Goal: Information Seeking & Learning: Find contact information

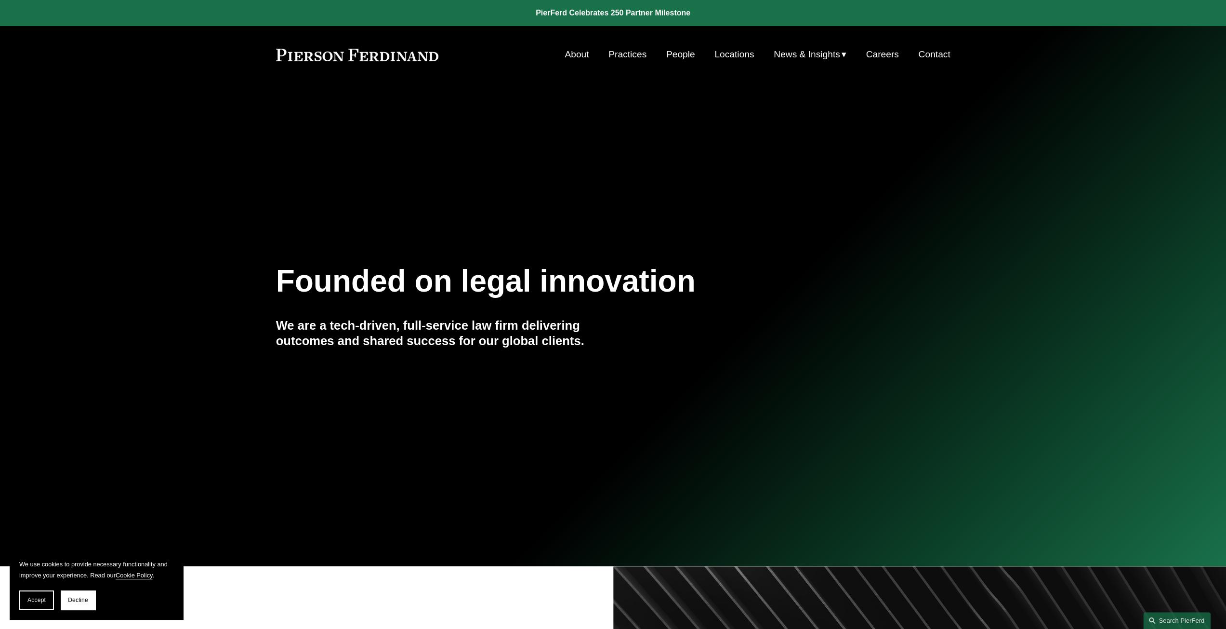
click at [678, 53] on link "People" at bounding box center [680, 54] width 29 height 18
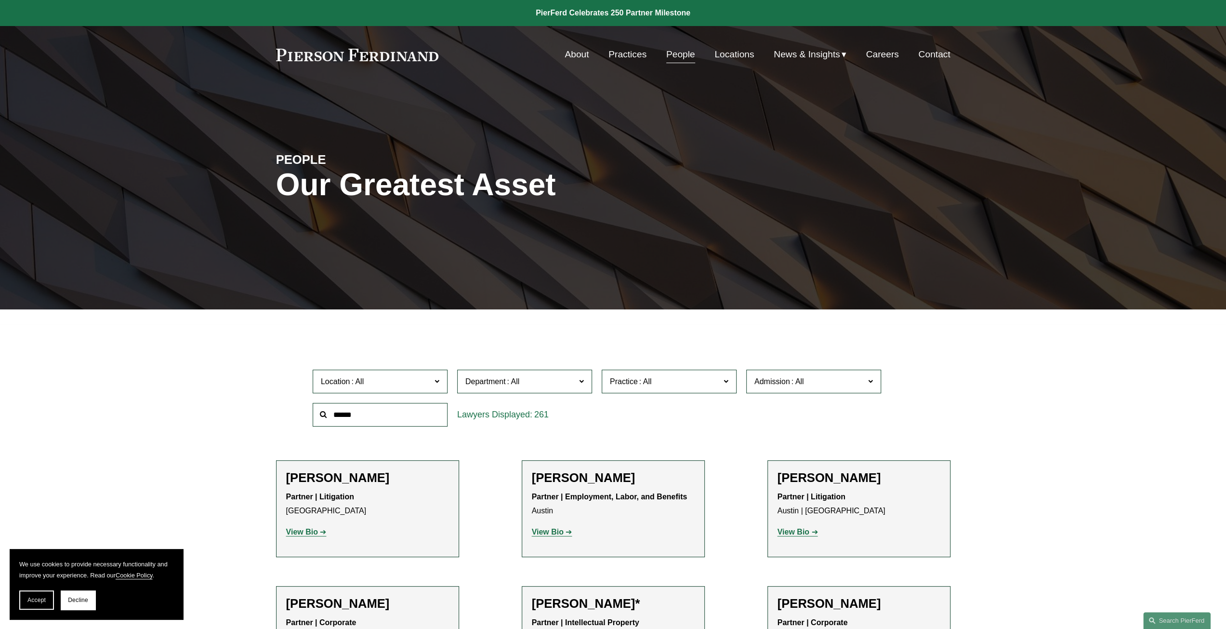
click at [403, 388] on span "Location" at bounding box center [376, 381] width 110 height 13
click at [533, 378] on span "Department" at bounding box center [521, 381] width 110 height 13
click at [356, 377] on span at bounding box center [357, 381] width 15 height 8
drag, startPoint x: 473, startPoint y: 378, endPoint x: 387, endPoint y: 419, distance: 95.1
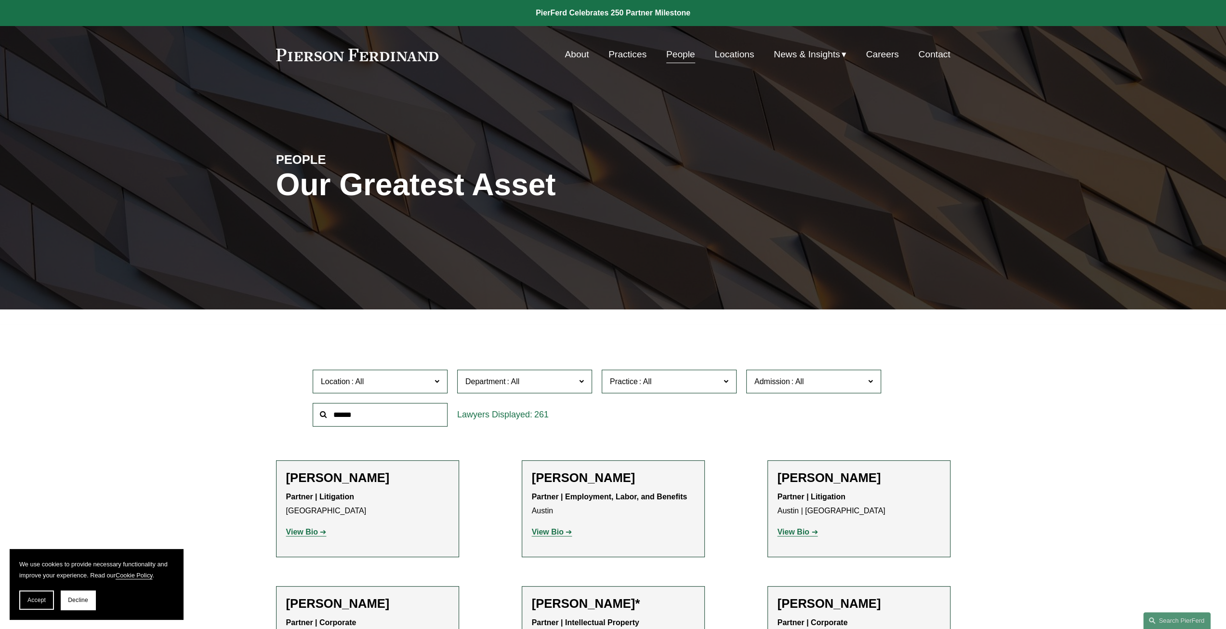
click at [387, 419] on div "Location All Atlanta Austin Boston Charlotte Chicago Cincinnati Cleveland Colum…" at bounding box center [613, 398] width 611 height 66
click at [387, 419] on input "text" at bounding box center [380, 415] width 135 height 24
type input "*******"
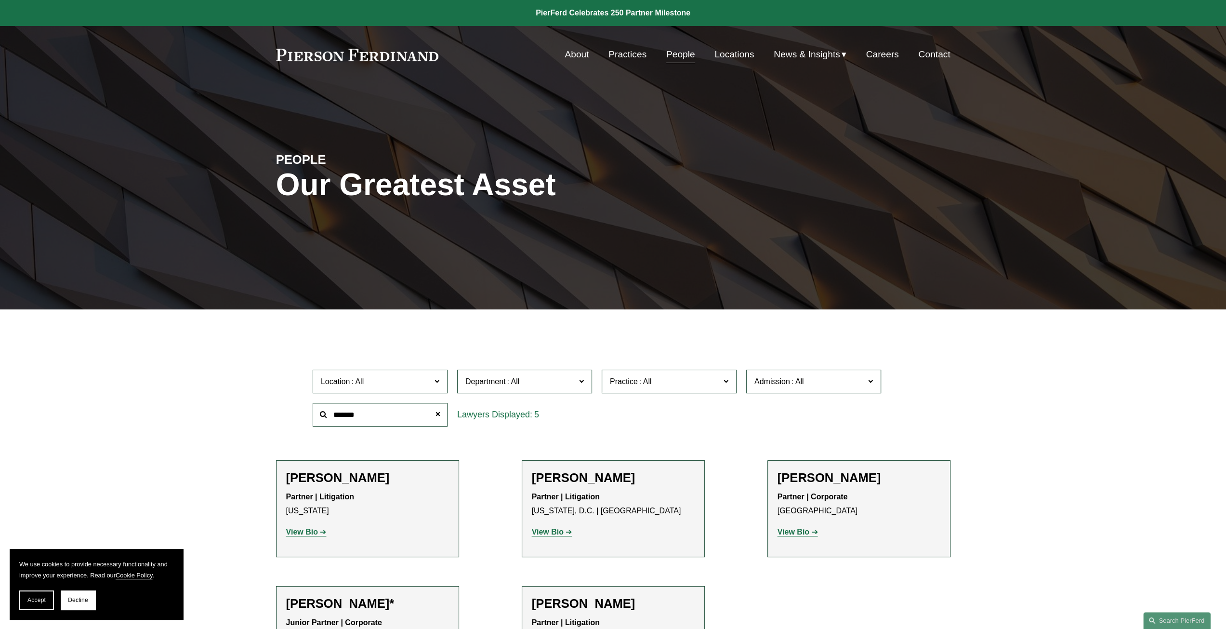
click at [567, 382] on span "Department" at bounding box center [521, 381] width 110 height 13
click at [575, 381] on span "Department" at bounding box center [521, 381] width 110 height 13
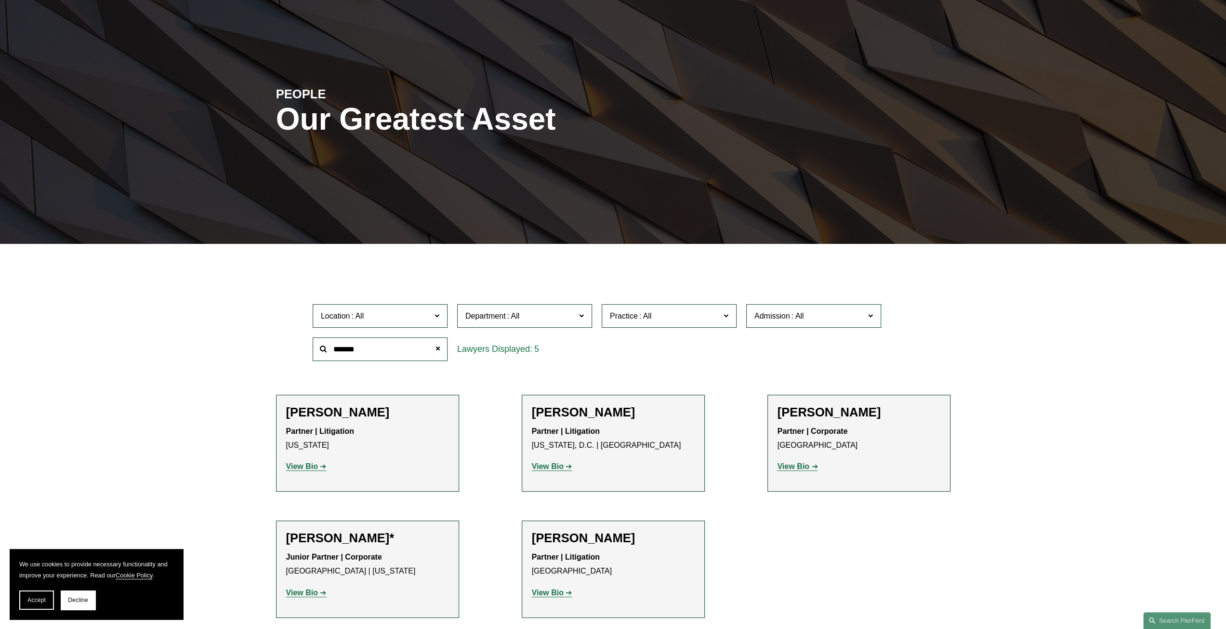
scroll to position [67, 0]
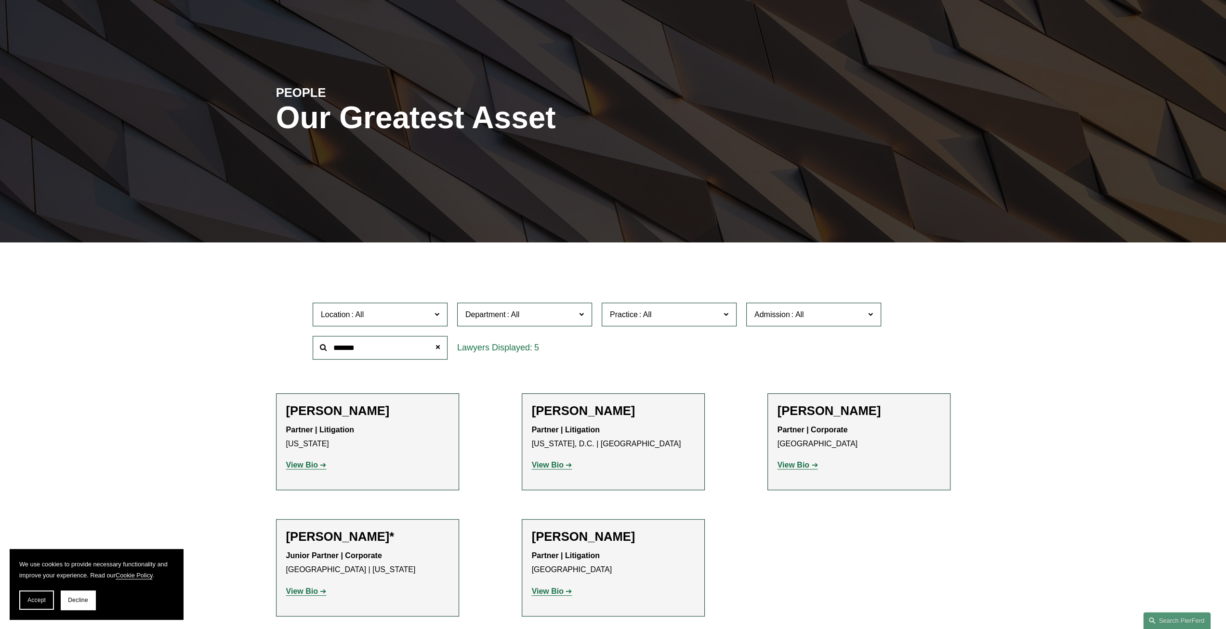
click at [553, 596] on p "View Bio" at bounding box center [613, 592] width 163 height 14
click at [556, 592] on strong "View Bio" at bounding box center [548, 591] width 32 height 8
click at [439, 350] on span at bounding box center [437, 347] width 19 height 19
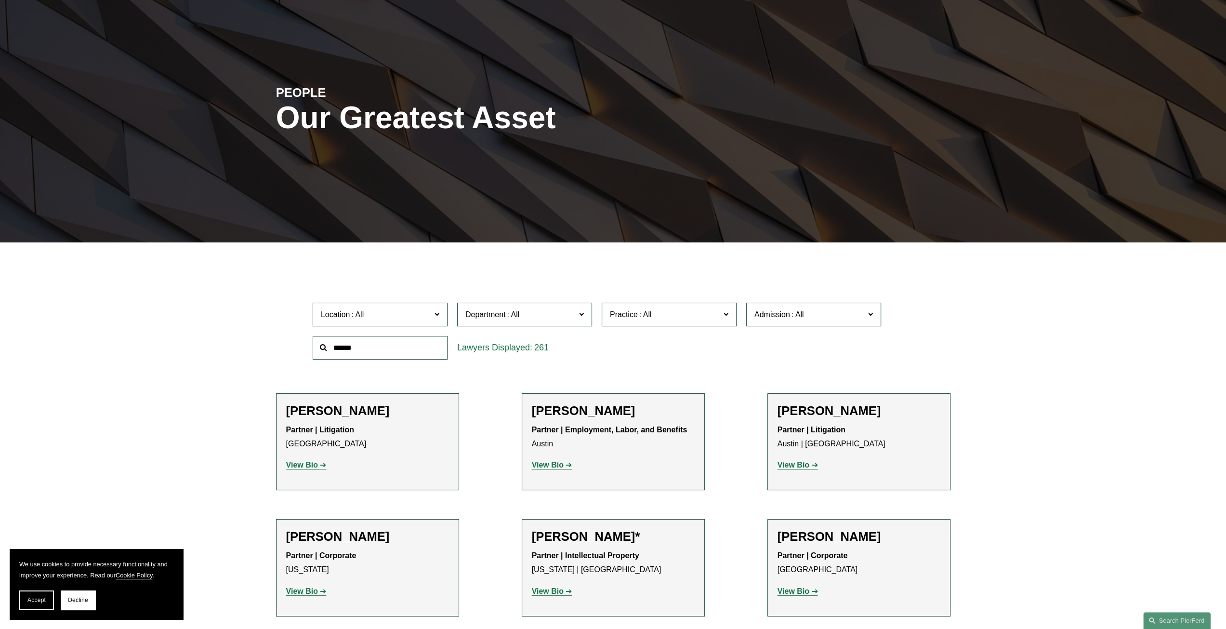
click at [407, 347] on input "text" at bounding box center [380, 348] width 135 height 24
type input "*****"
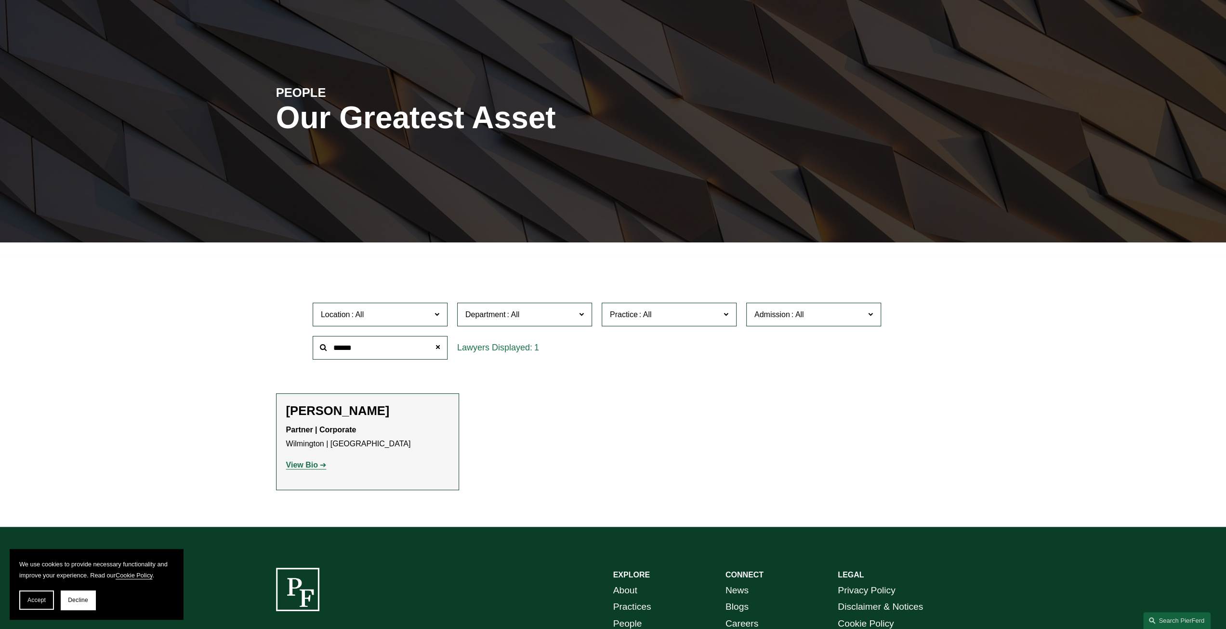
click at [306, 468] on strong "View Bio" at bounding box center [302, 465] width 32 height 8
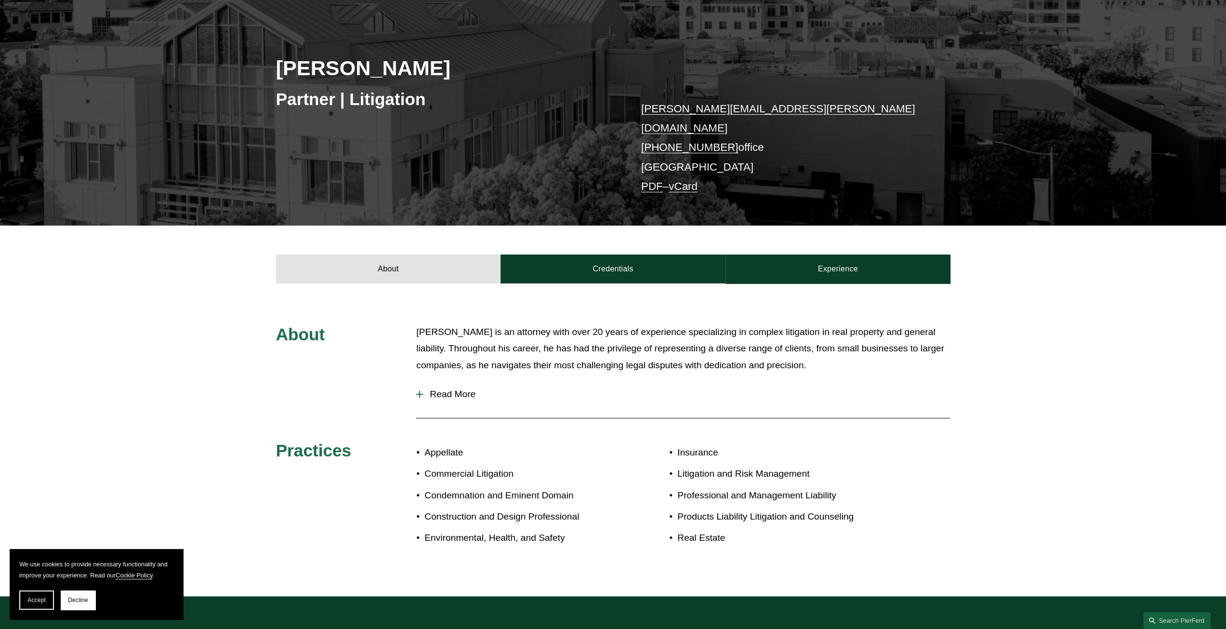
scroll to position [123, 0]
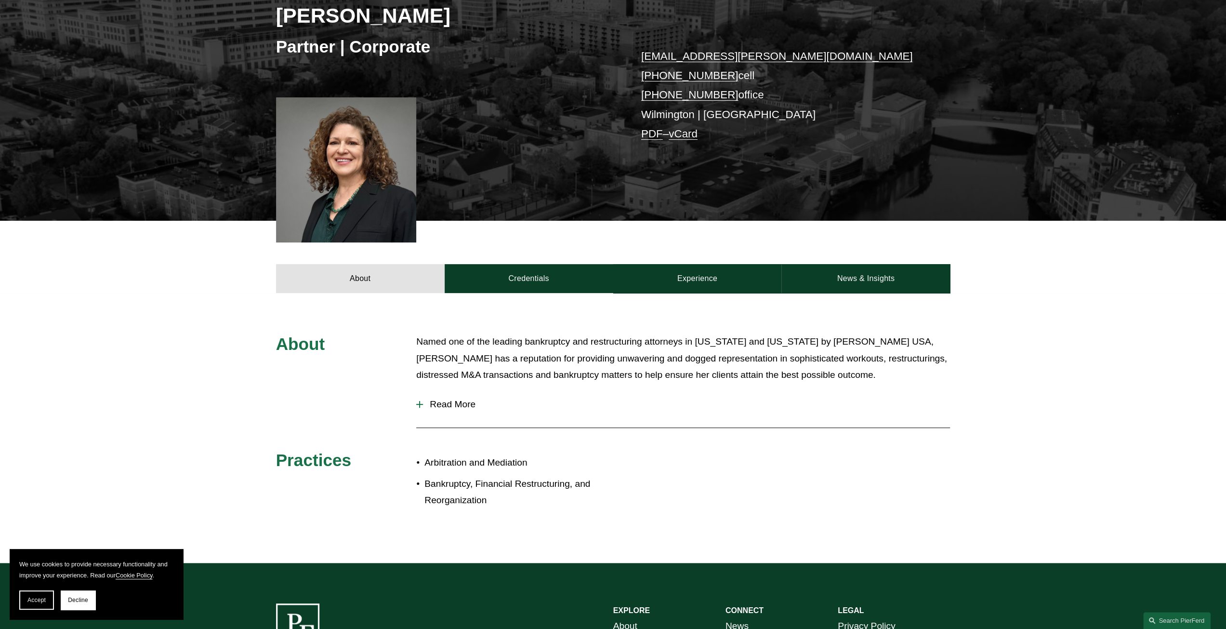
scroll to position [172, 0]
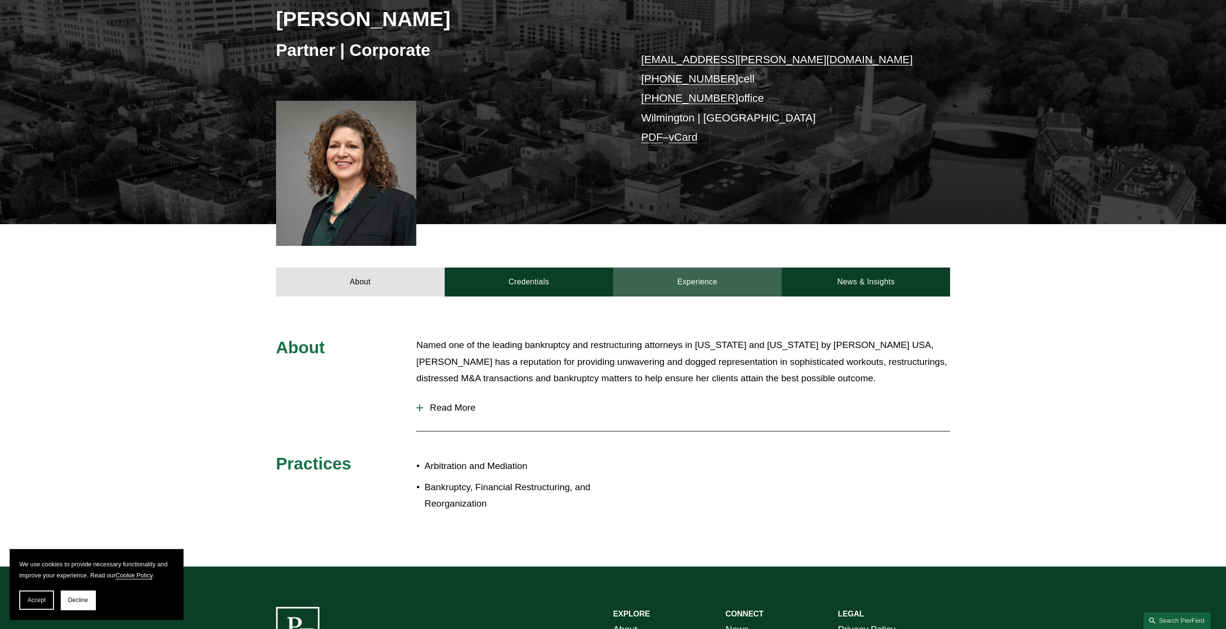
click at [699, 281] on link "Experience" at bounding box center [697, 281] width 169 height 29
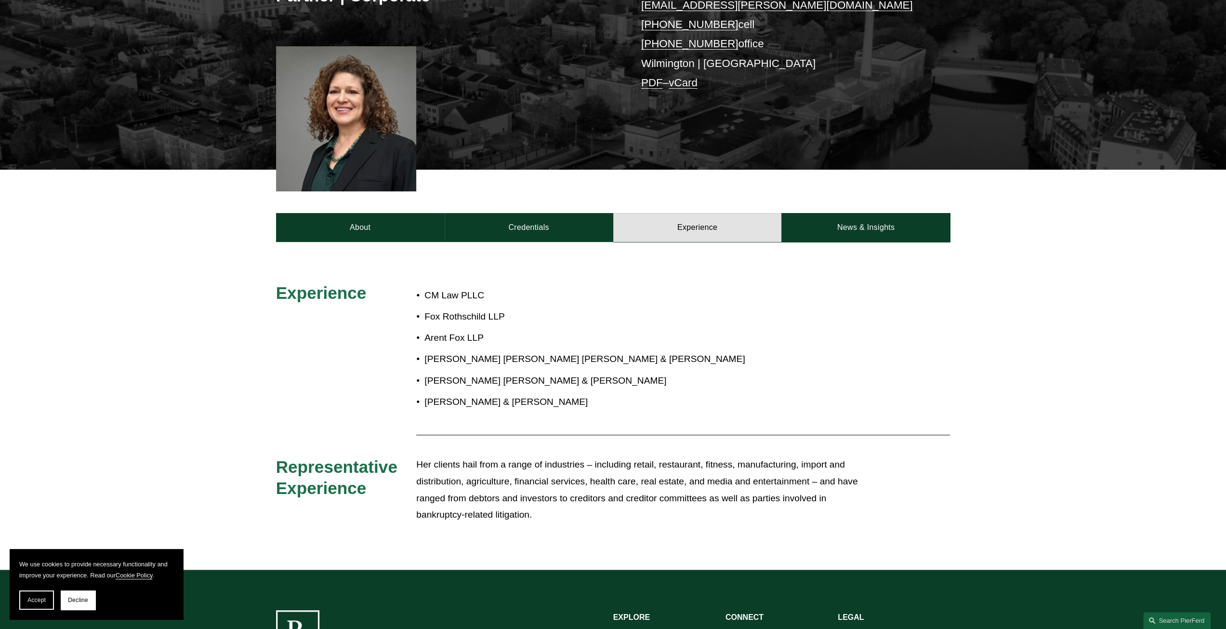
scroll to position [226, 0]
click at [534, 237] on link "Credentials" at bounding box center [529, 227] width 169 height 29
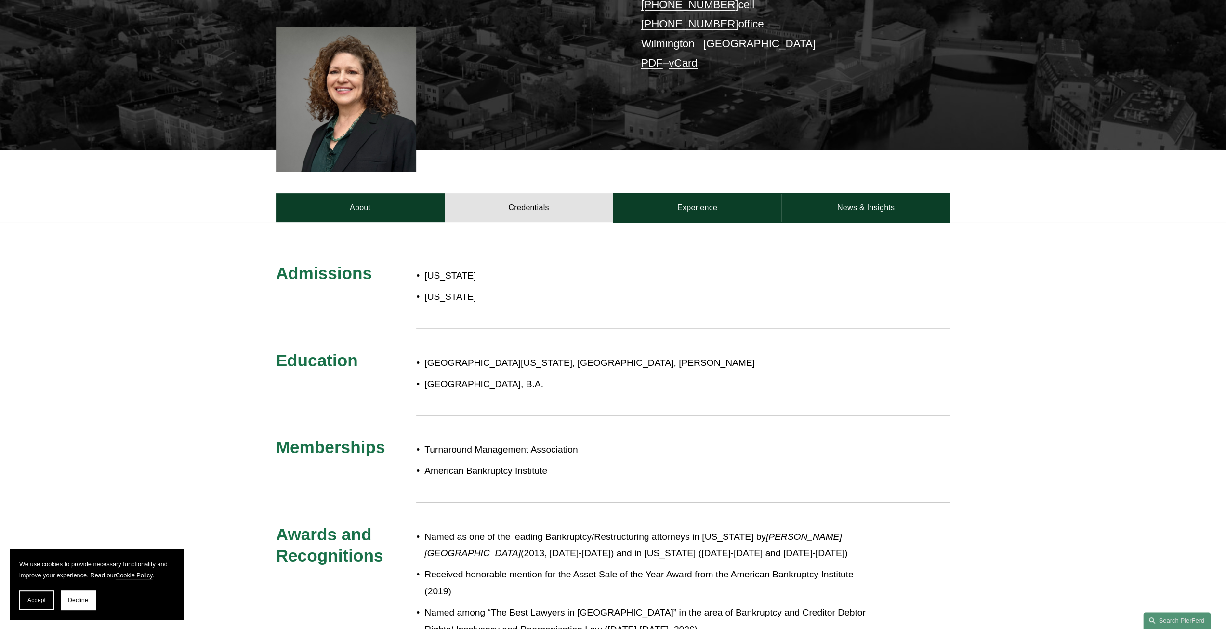
scroll to position [238, 0]
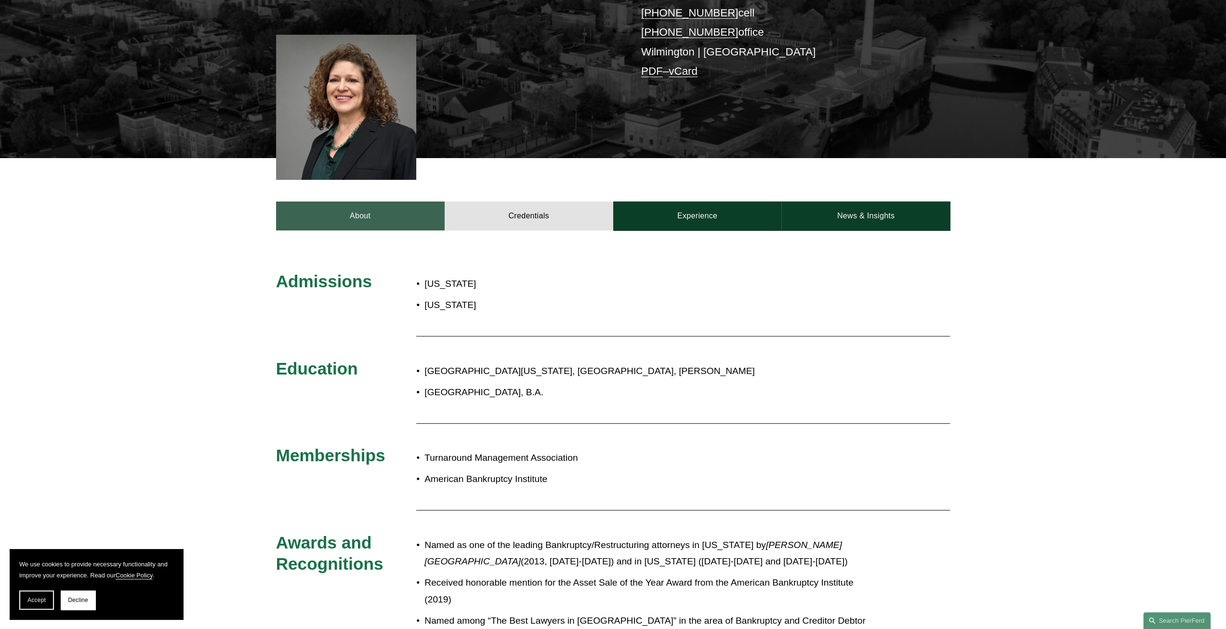
click at [374, 219] on link "About" at bounding box center [360, 215] width 169 height 29
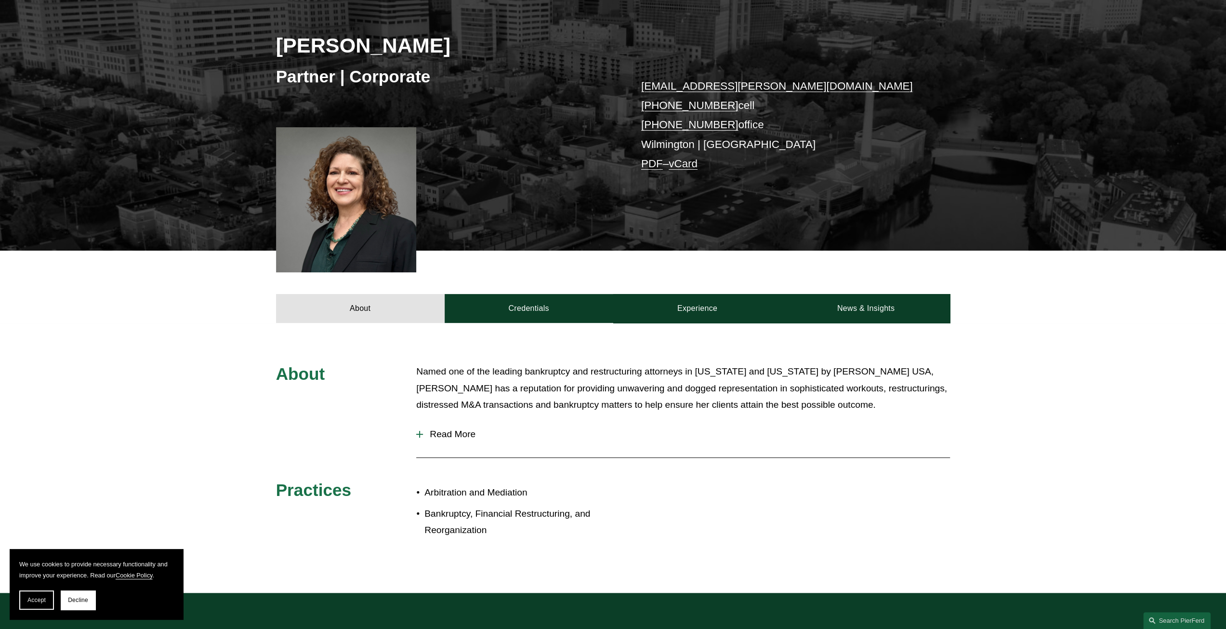
scroll to position [148, 0]
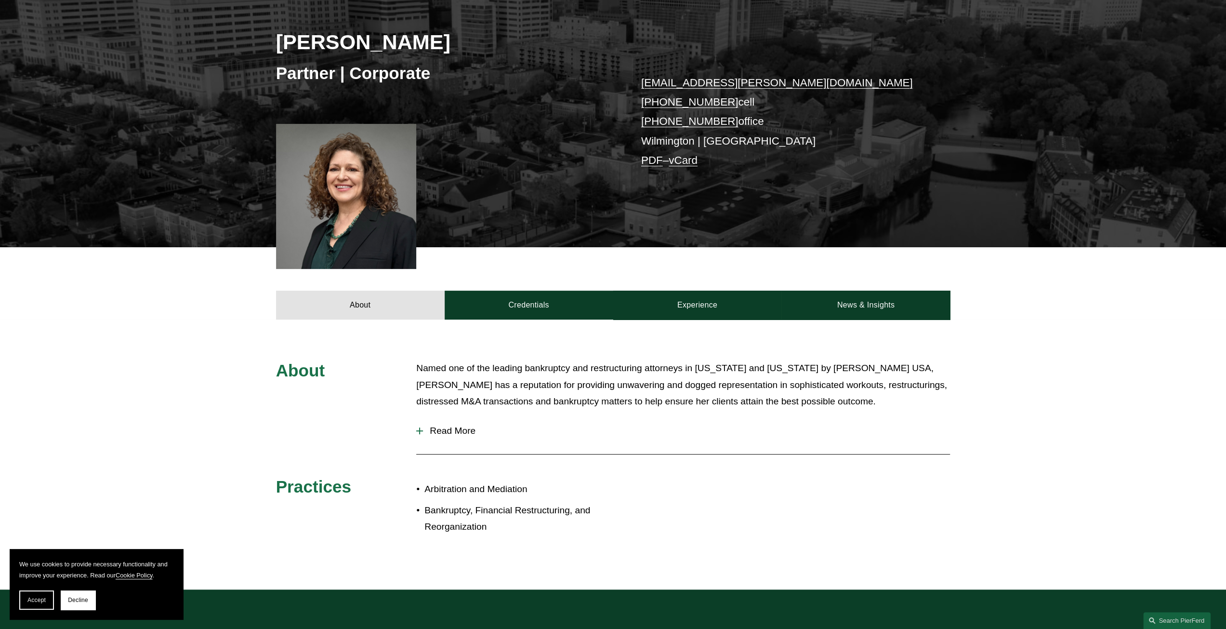
click at [472, 425] on button "Read More" at bounding box center [683, 430] width 534 height 25
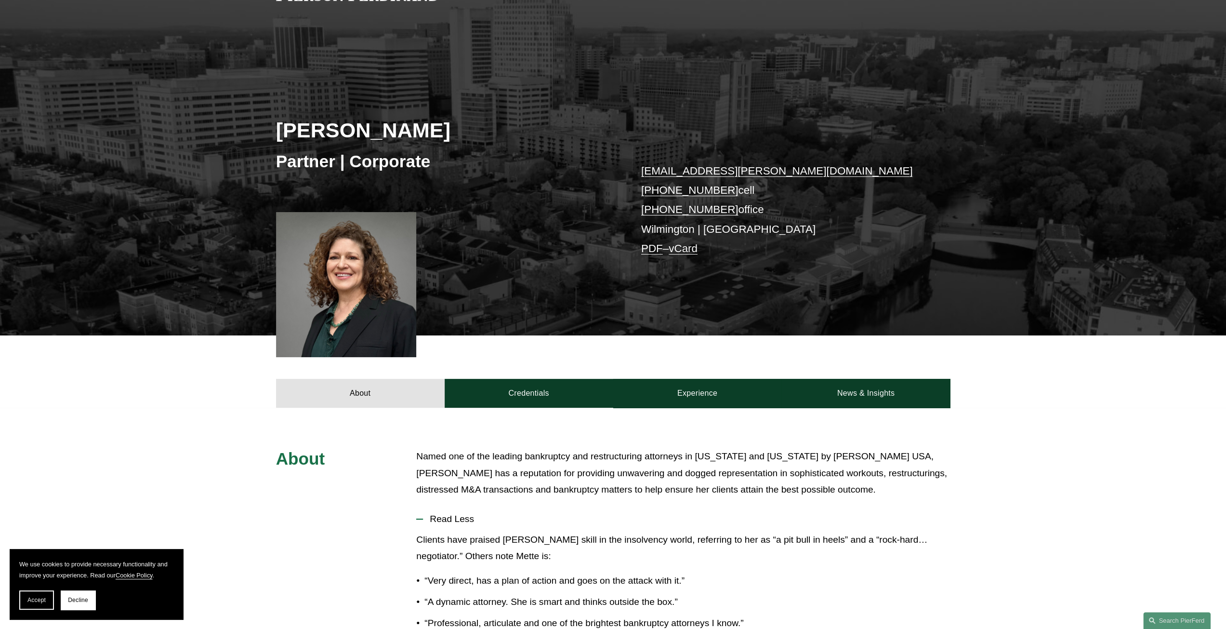
scroll to position [60, 0]
click at [42, 596] on button "Accept" at bounding box center [36, 599] width 35 height 19
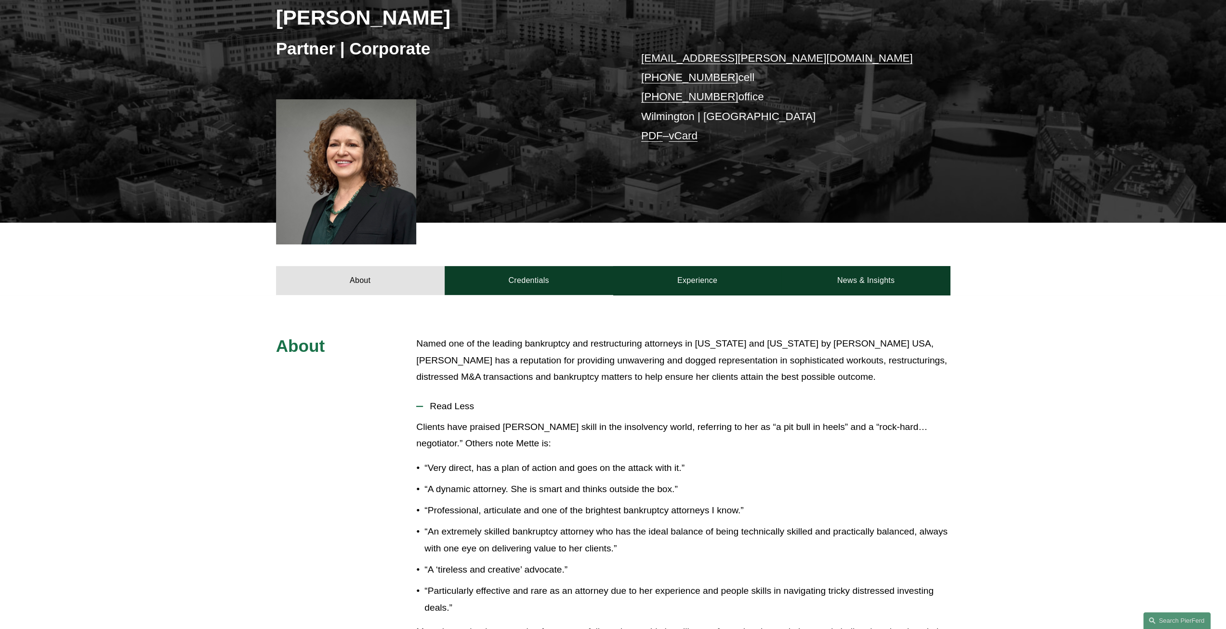
scroll to position [172, 0]
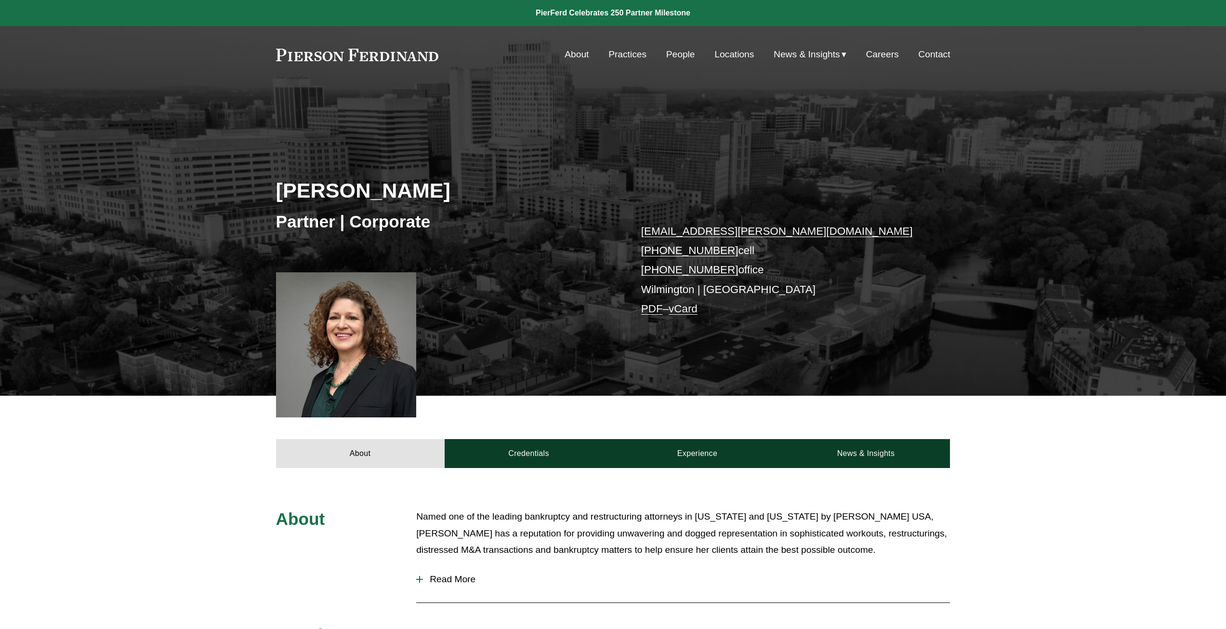
scroll to position [172, 0]
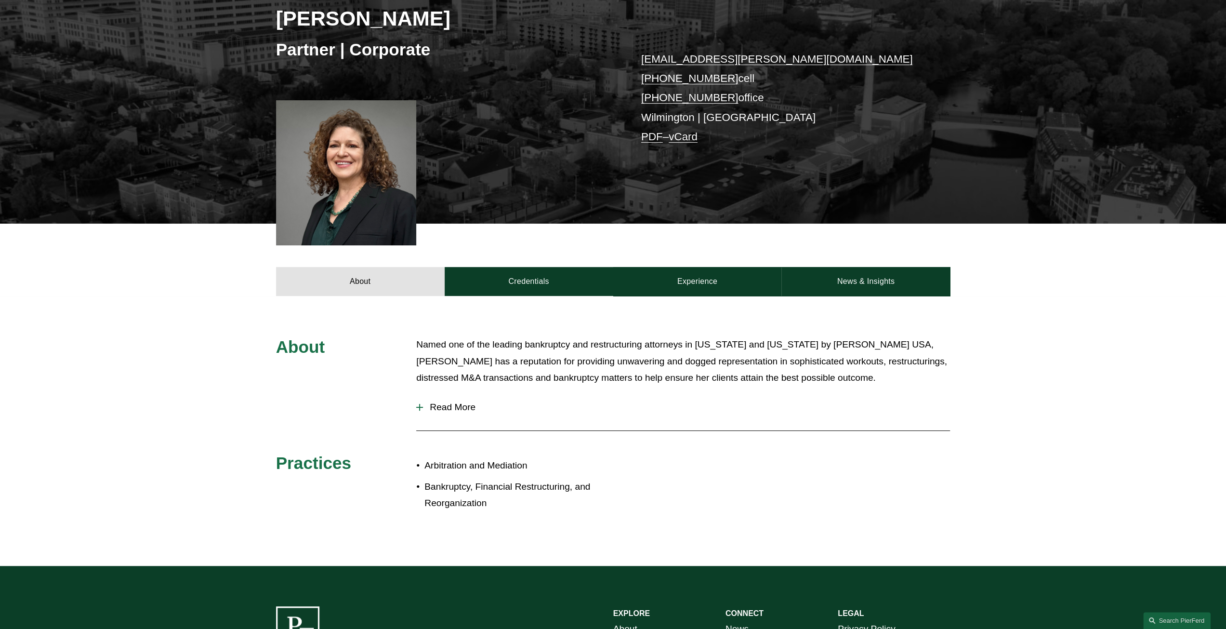
click at [465, 405] on span "Read More" at bounding box center [686, 407] width 527 height 11
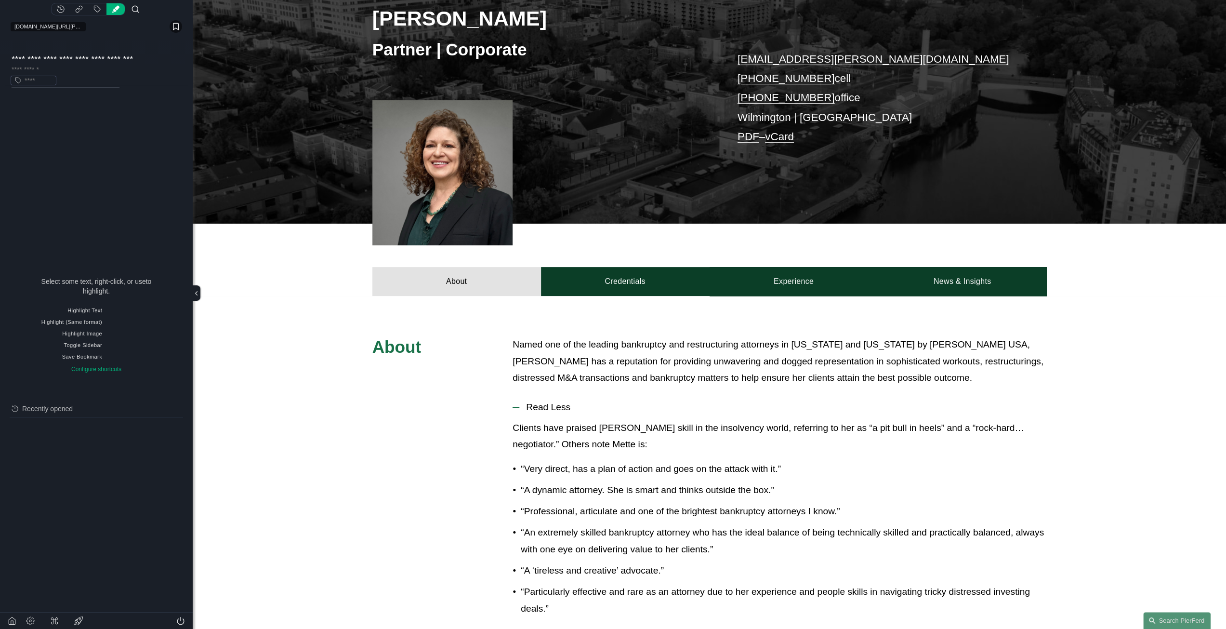
click at [33, 82] on input "Add Tag" at bounding box center [38, 80] width 28 height 9
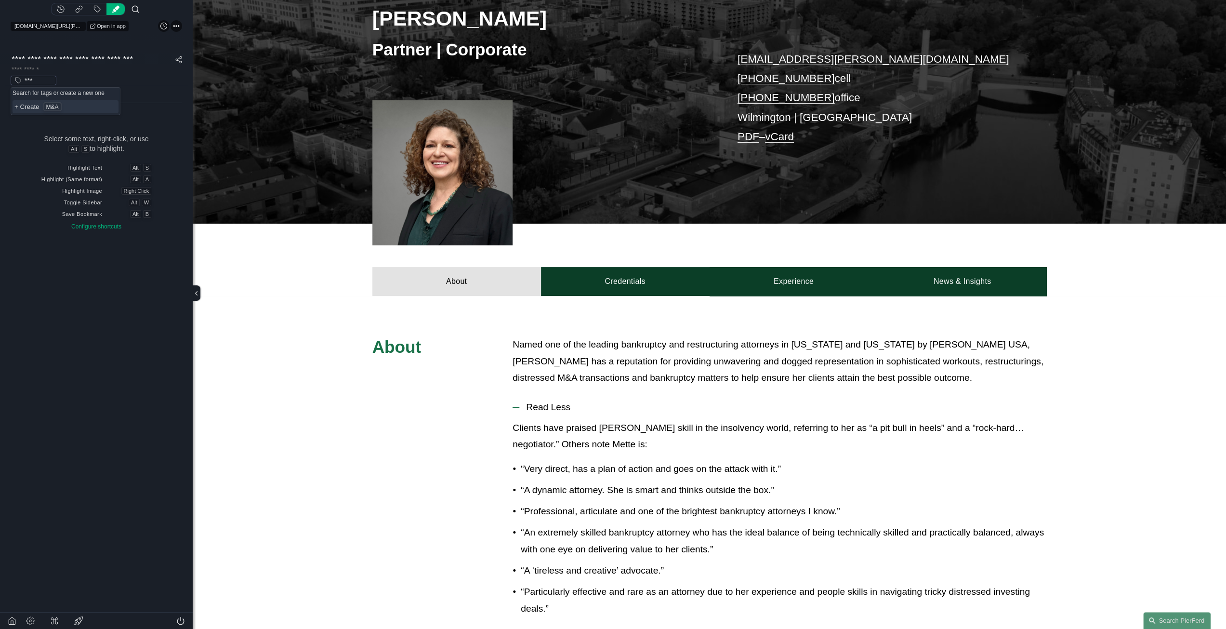
type input "***"
click at [409, 427] on div "About Named one of the leading bankruptcy and restructuring attorneys in Califo…" at bounding box center [710, 588] width 1034 height 505
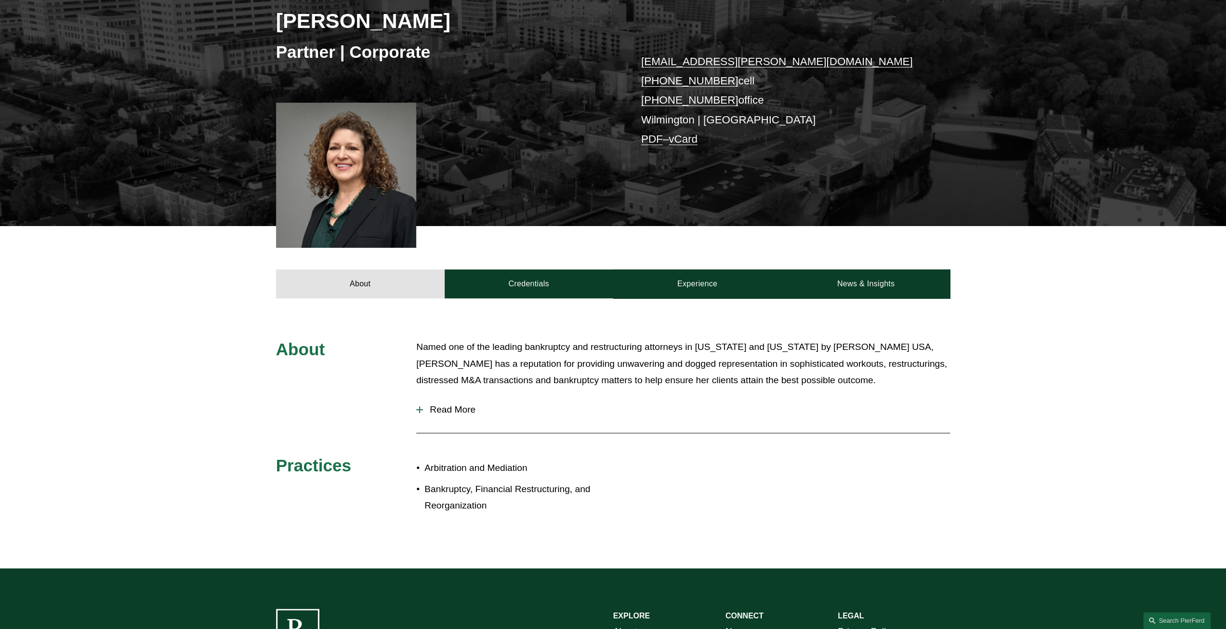
scroll to position [172, 0]
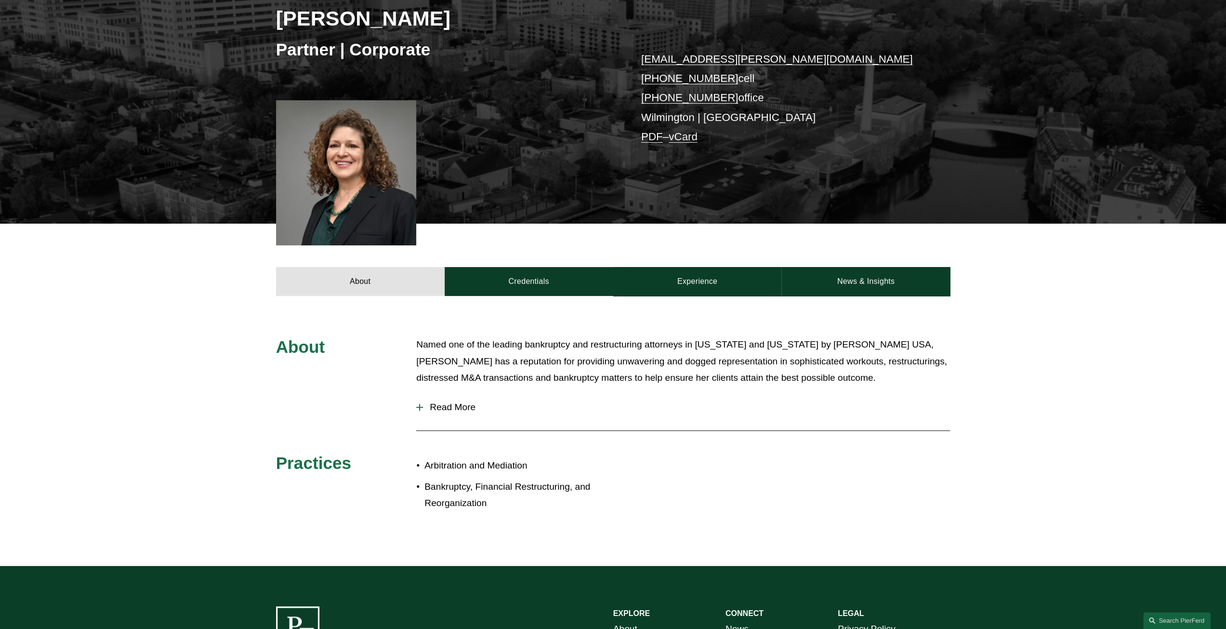
click at [457, 402] on span "Read More" at bounding box center [686, 407] width 527 height 11
